Goal: Check status: Check status

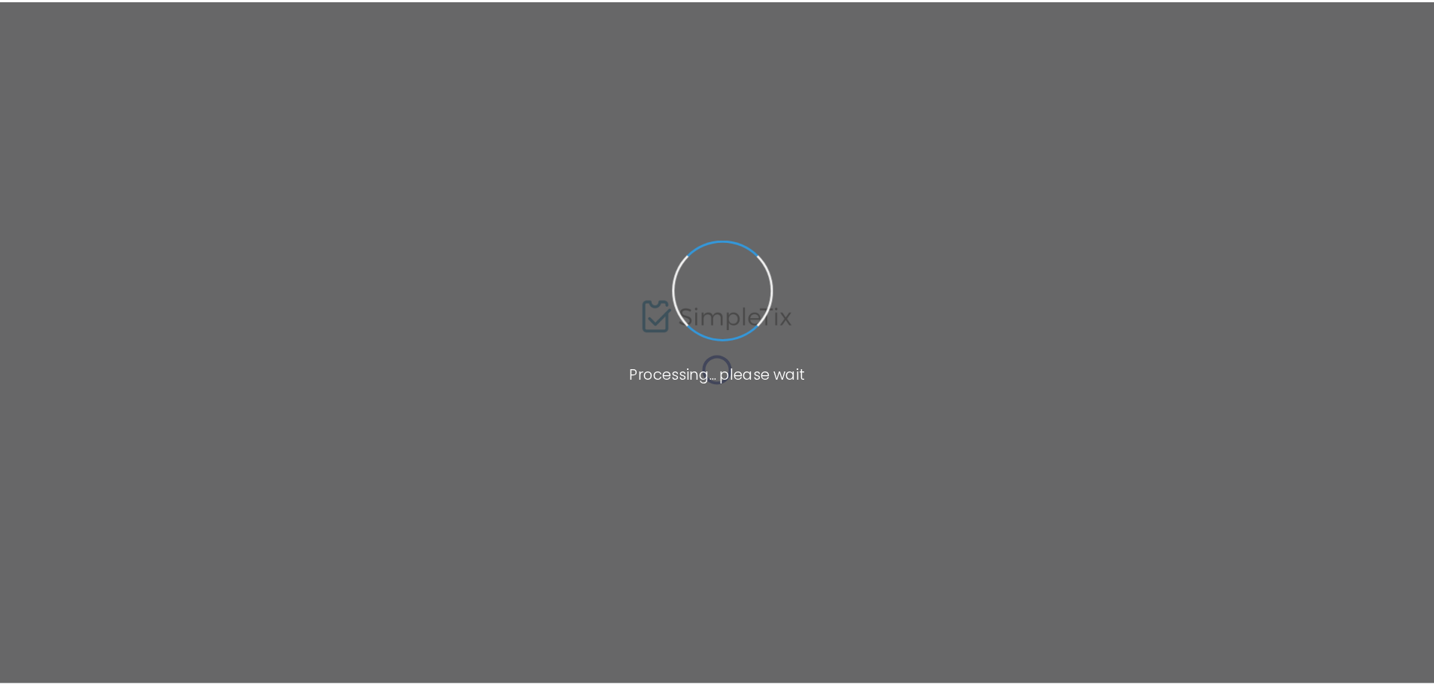
scroll to position [52, 0]
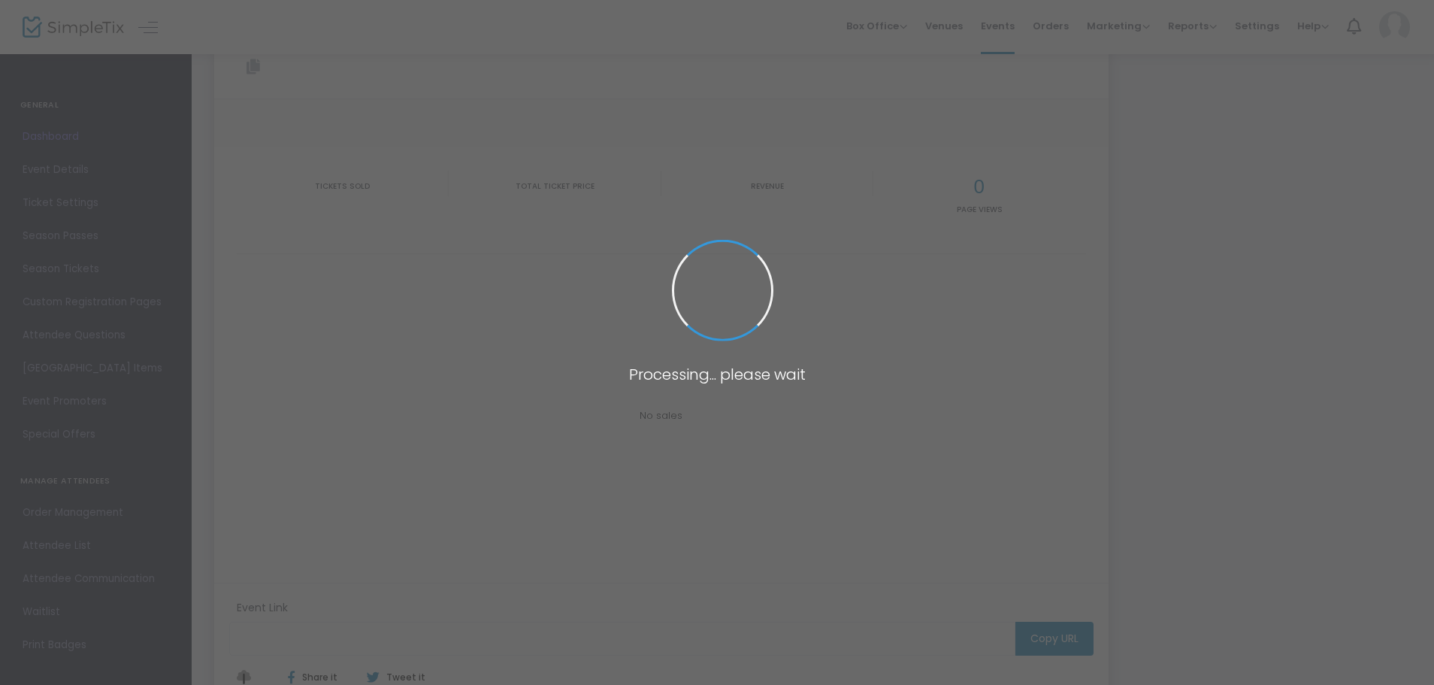
type input "[URL][DOMAIN_NAME]"
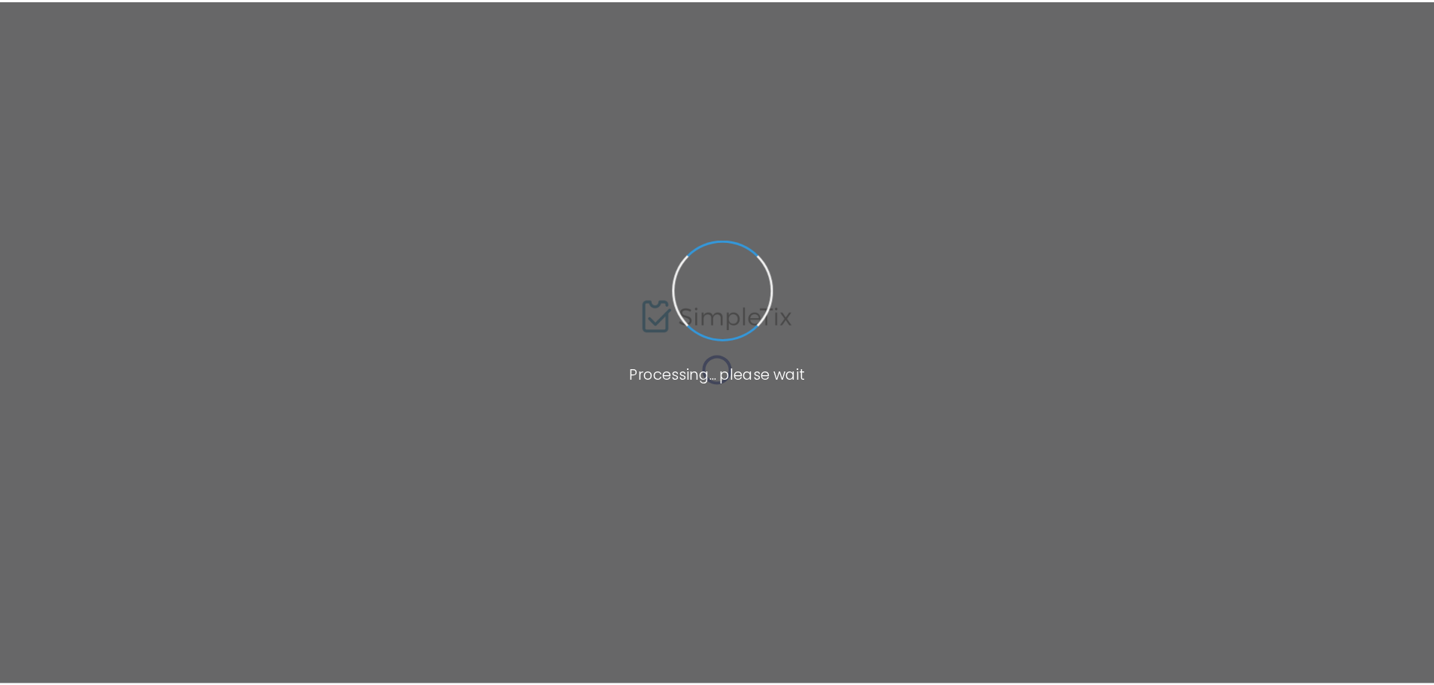
scroll to position [52, 0]
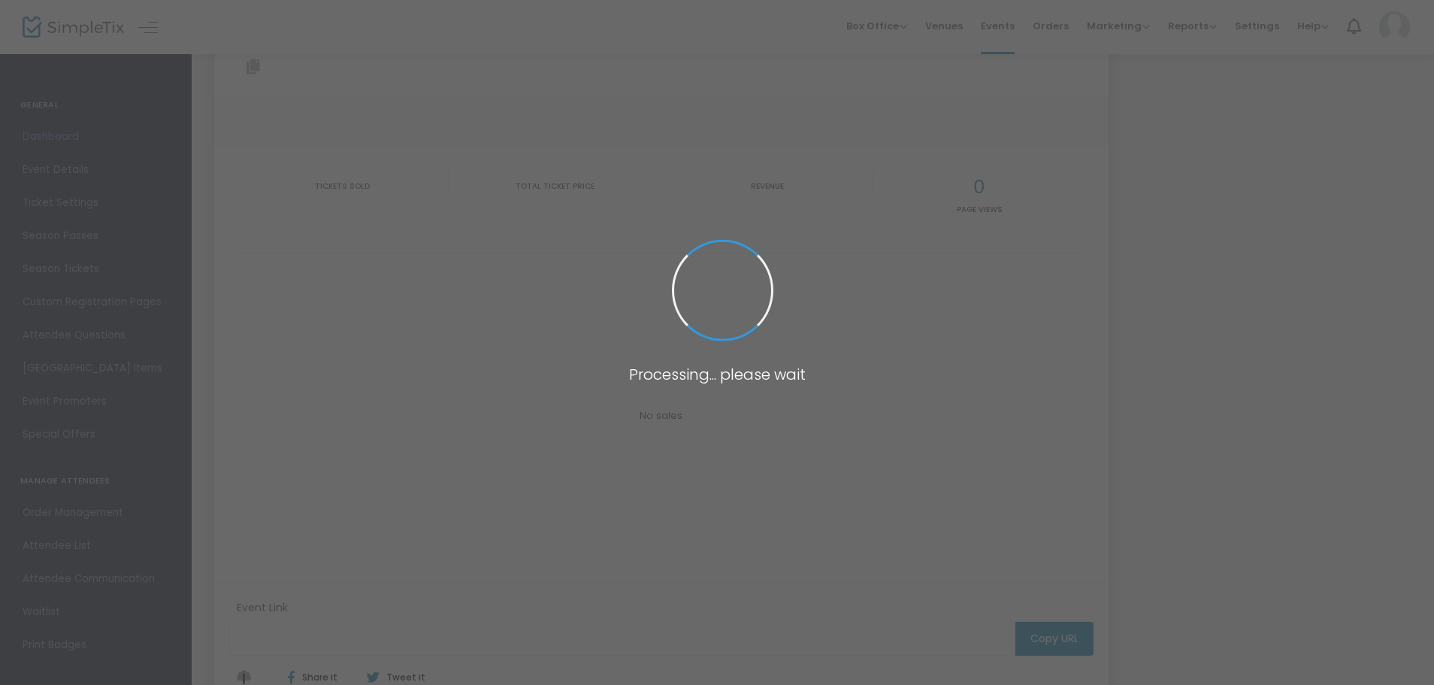
type input "[URL][DOMAIN_NAME]"
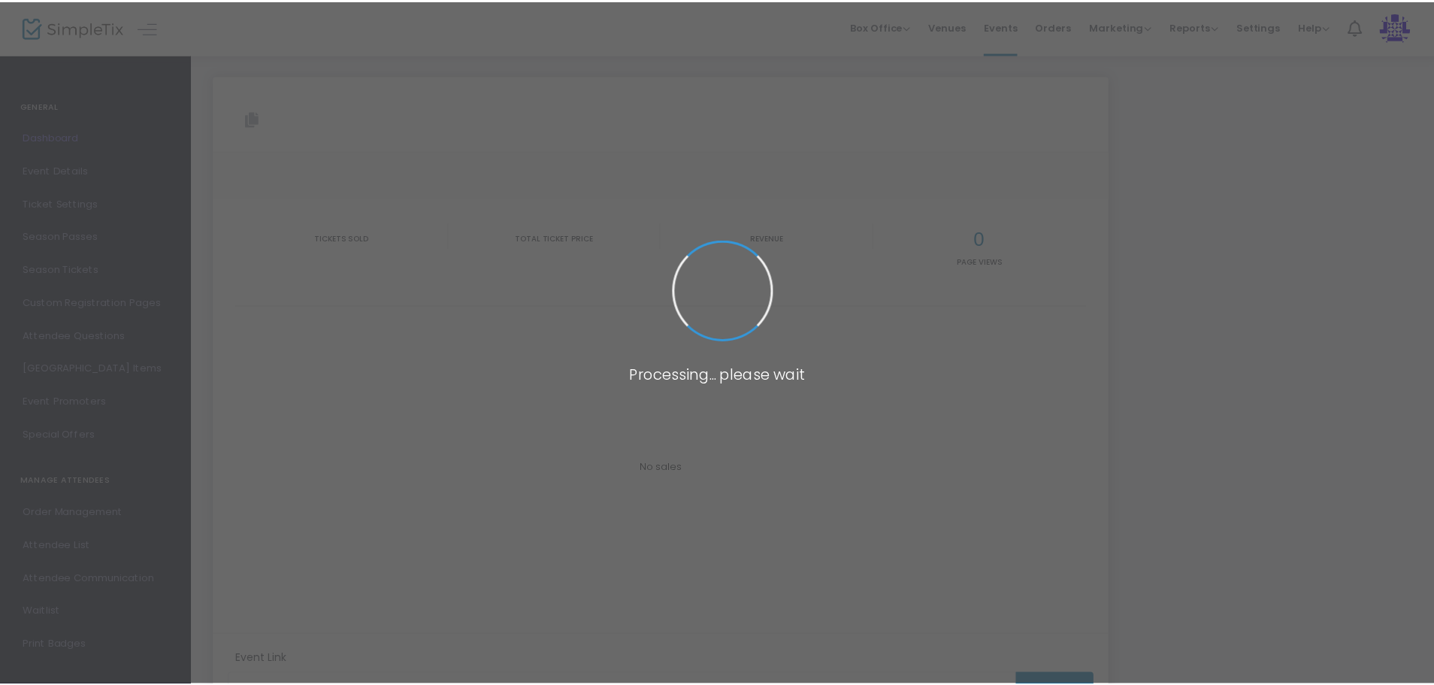
scroll to position [52, 0]
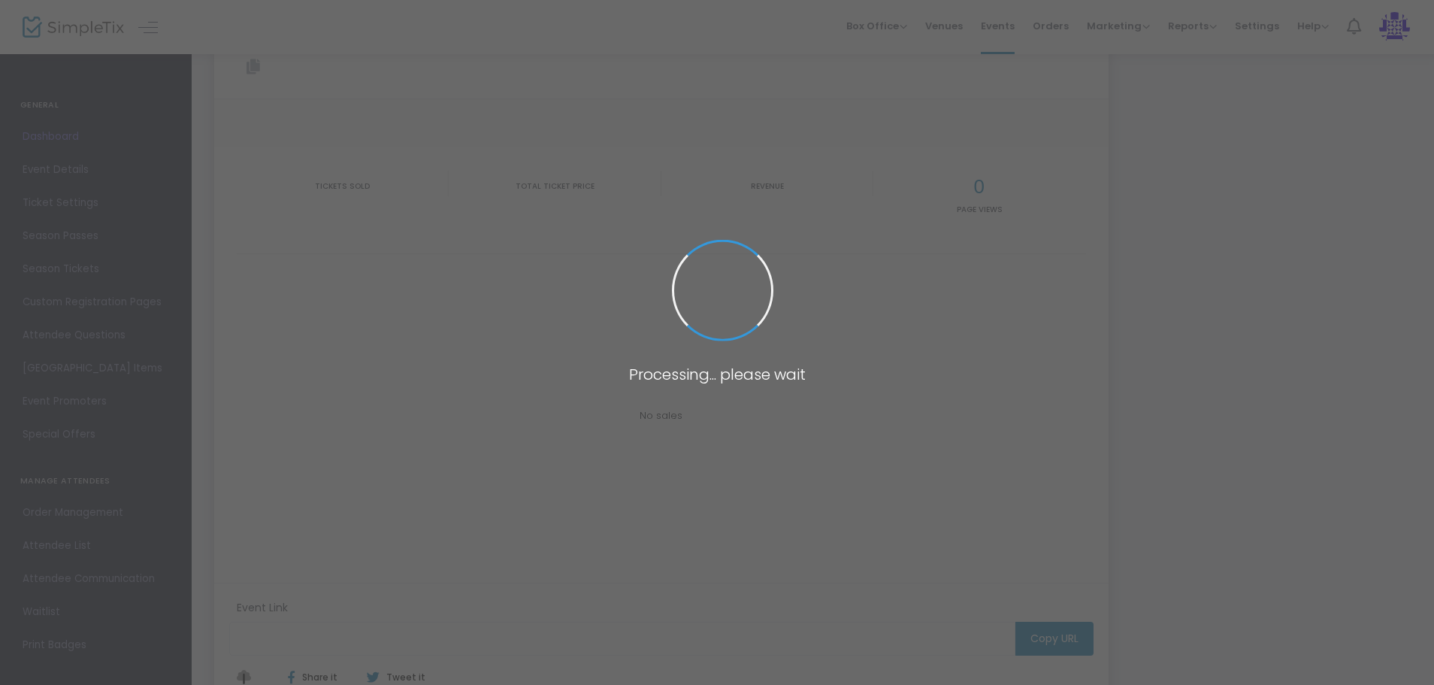
type input "[URL][DOMAIN_NAME]"
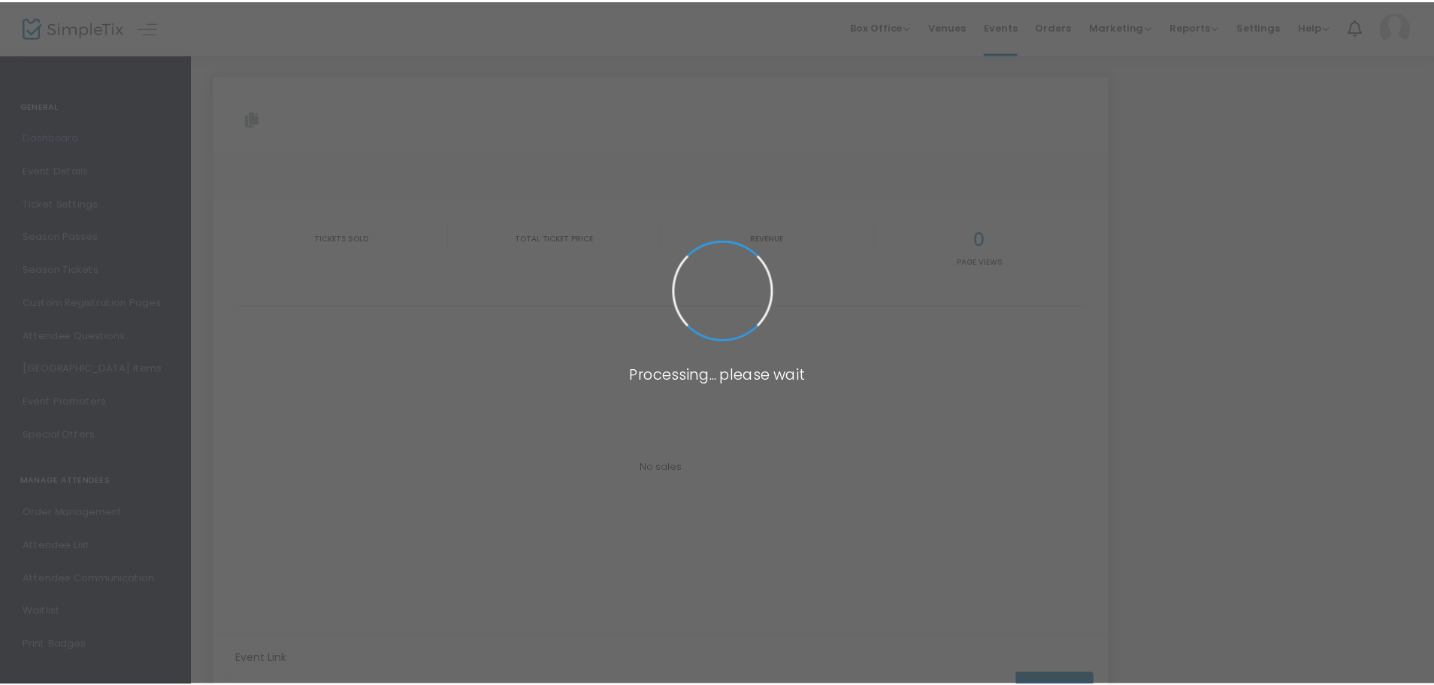
scroll to position [52, 0]
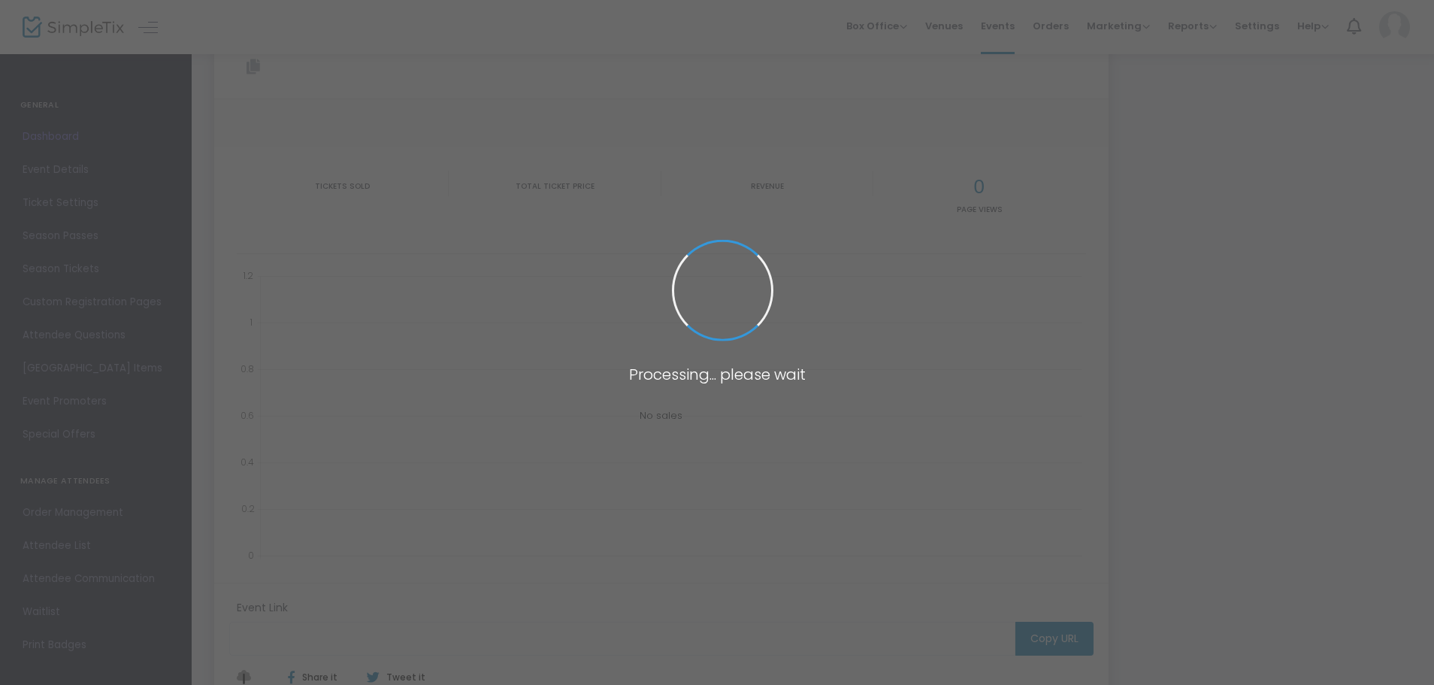
type input "[URL][DOMAIN_NAME]"
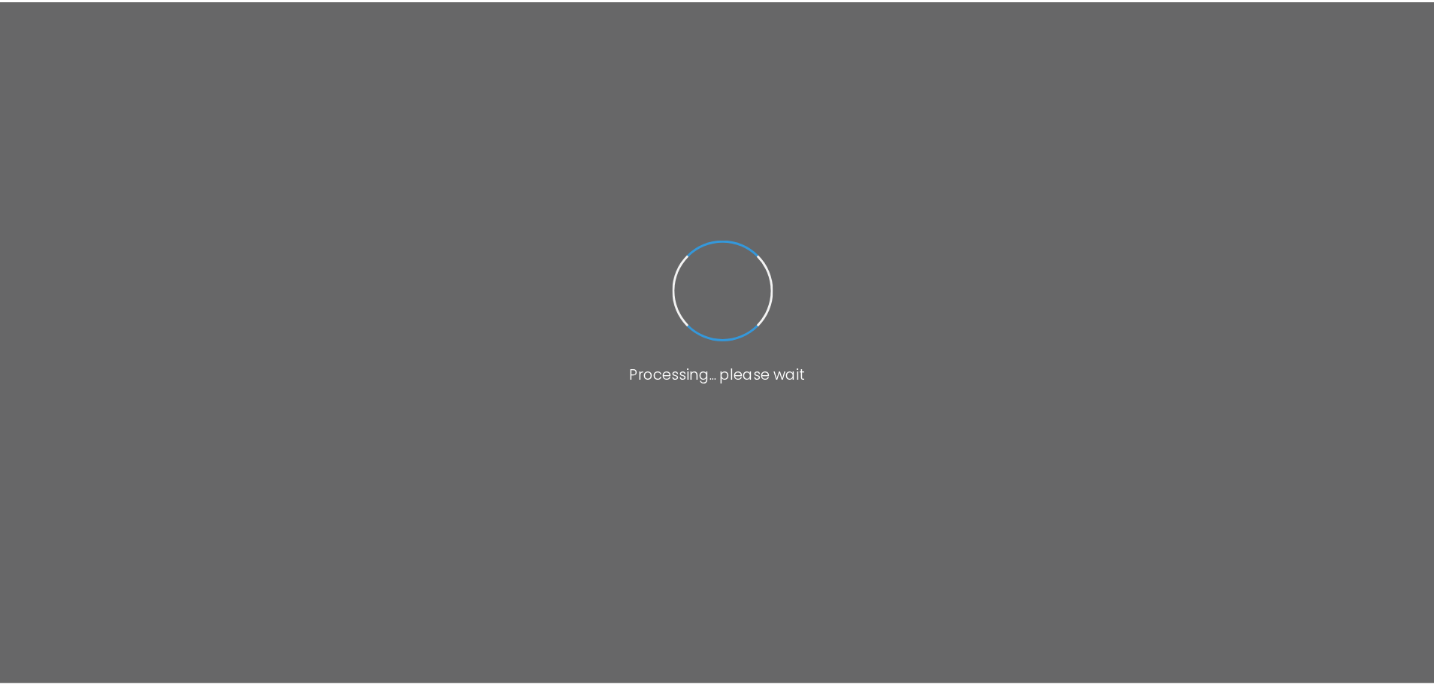
scroll to position [52, 0]
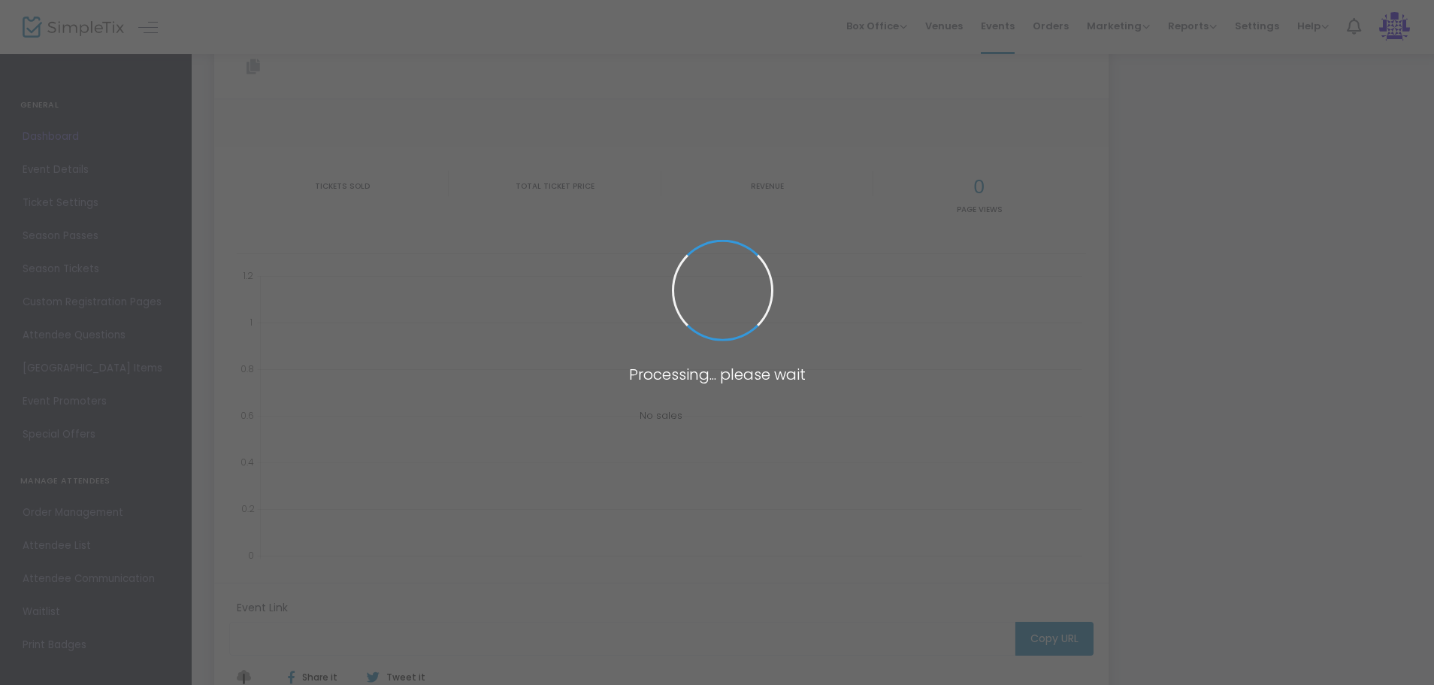
type input "[URL][DOMAIN_NAME]"
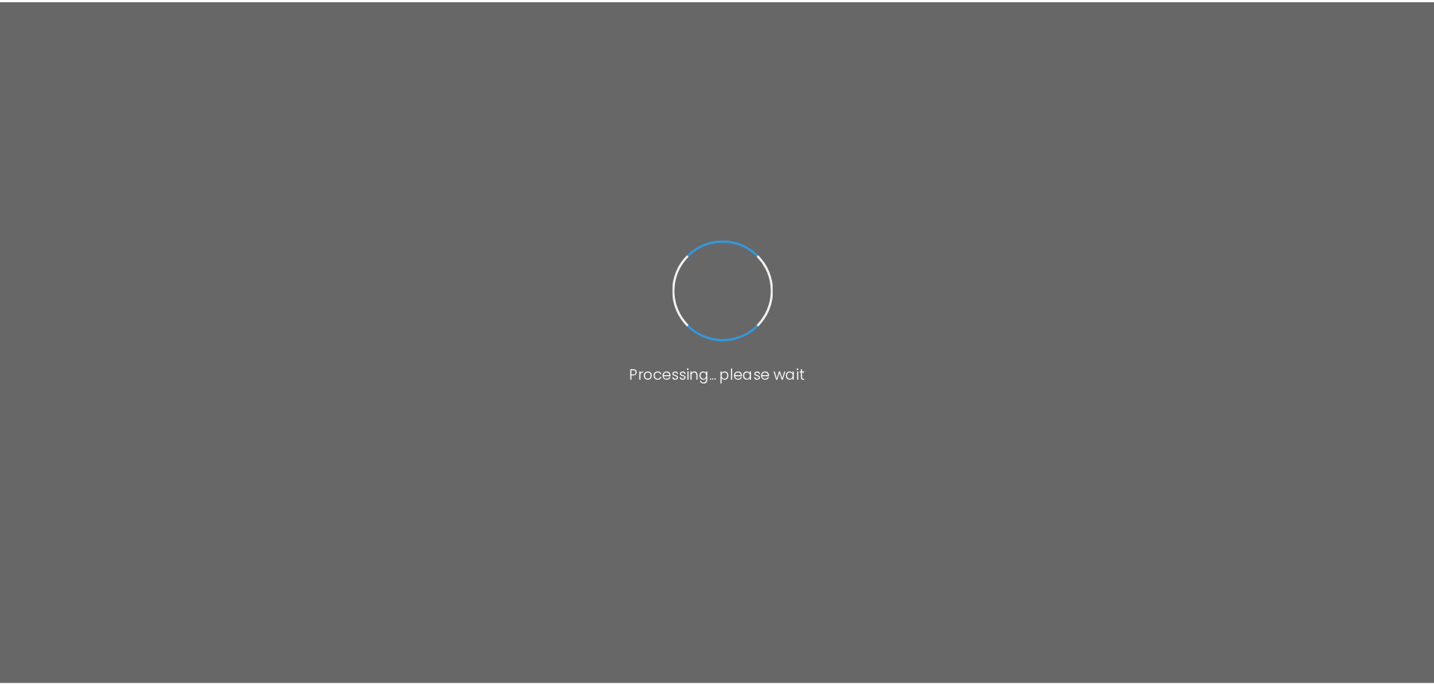
scroll to position [52, 0]
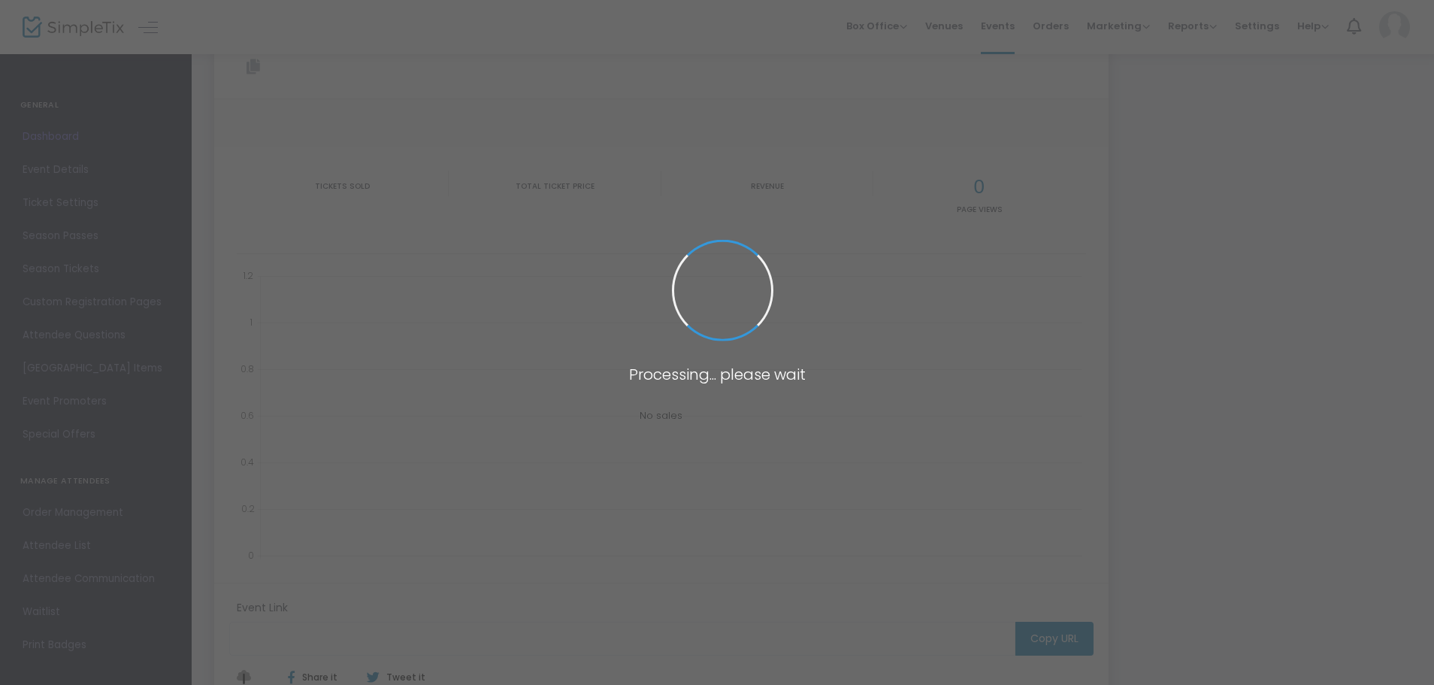
type input "[URL][DOMAIN_NAME]"
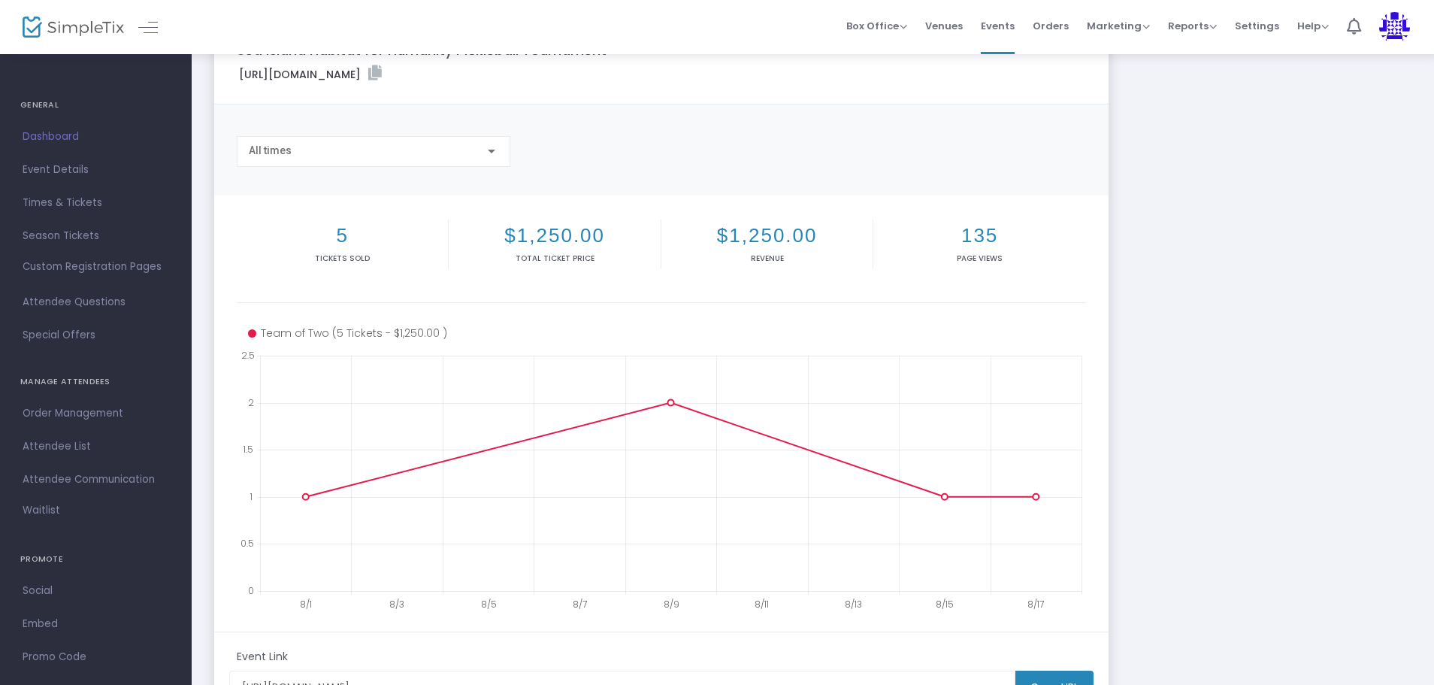
click at [38, 129] on span "Dashboard" at bounding box center [96, 137] width 147 height 20
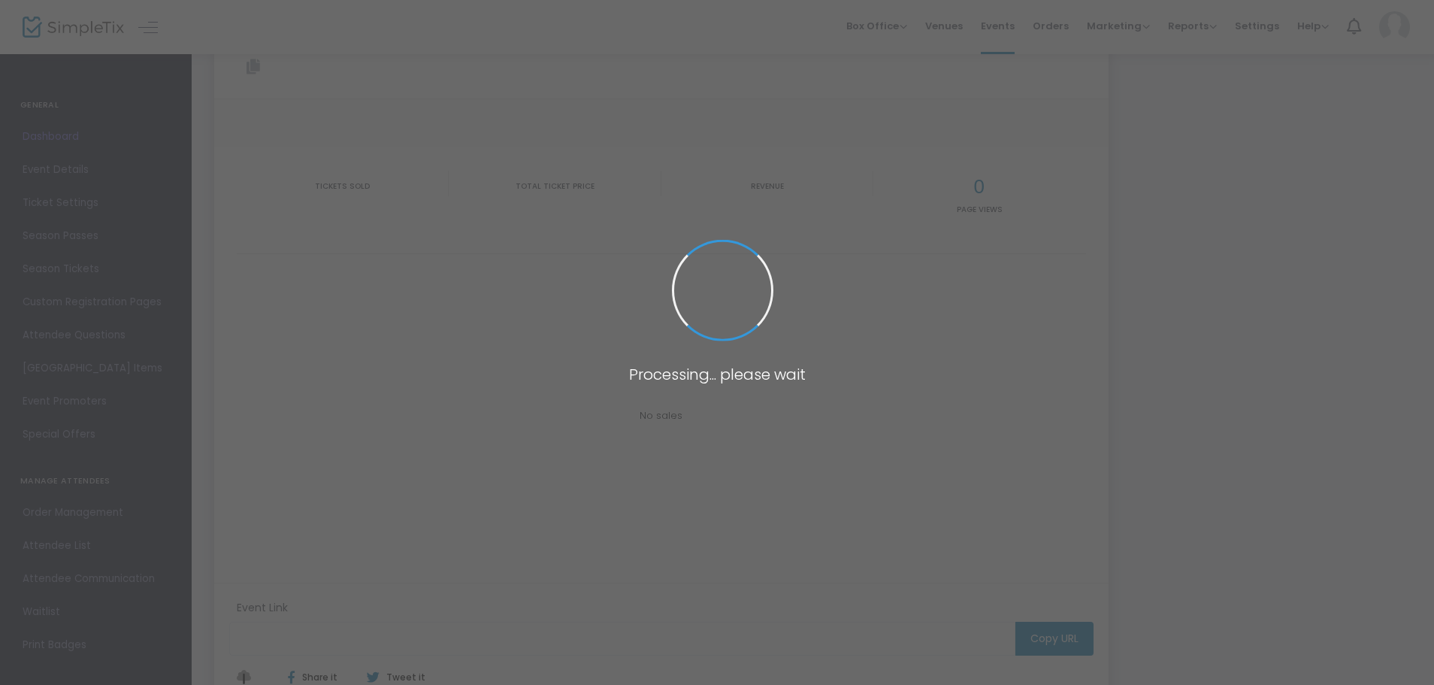
type input "[URL][DOMAIN_NAME]"
